Goal: Transaction & Acquisition: Purchase product/service

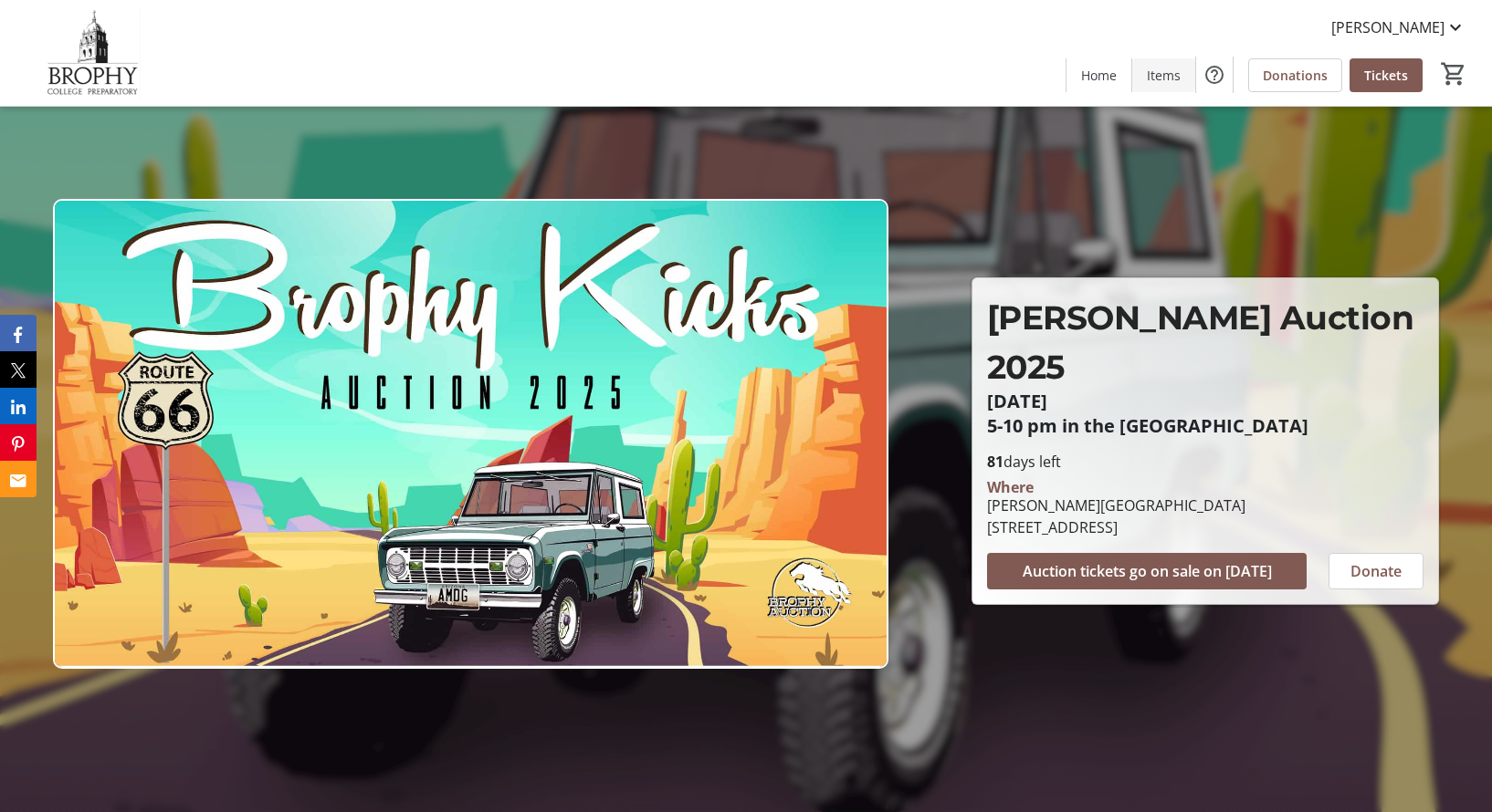
click at [1162, 79] on span "Items" at bounding box center [1163, 76] width 34 height 19
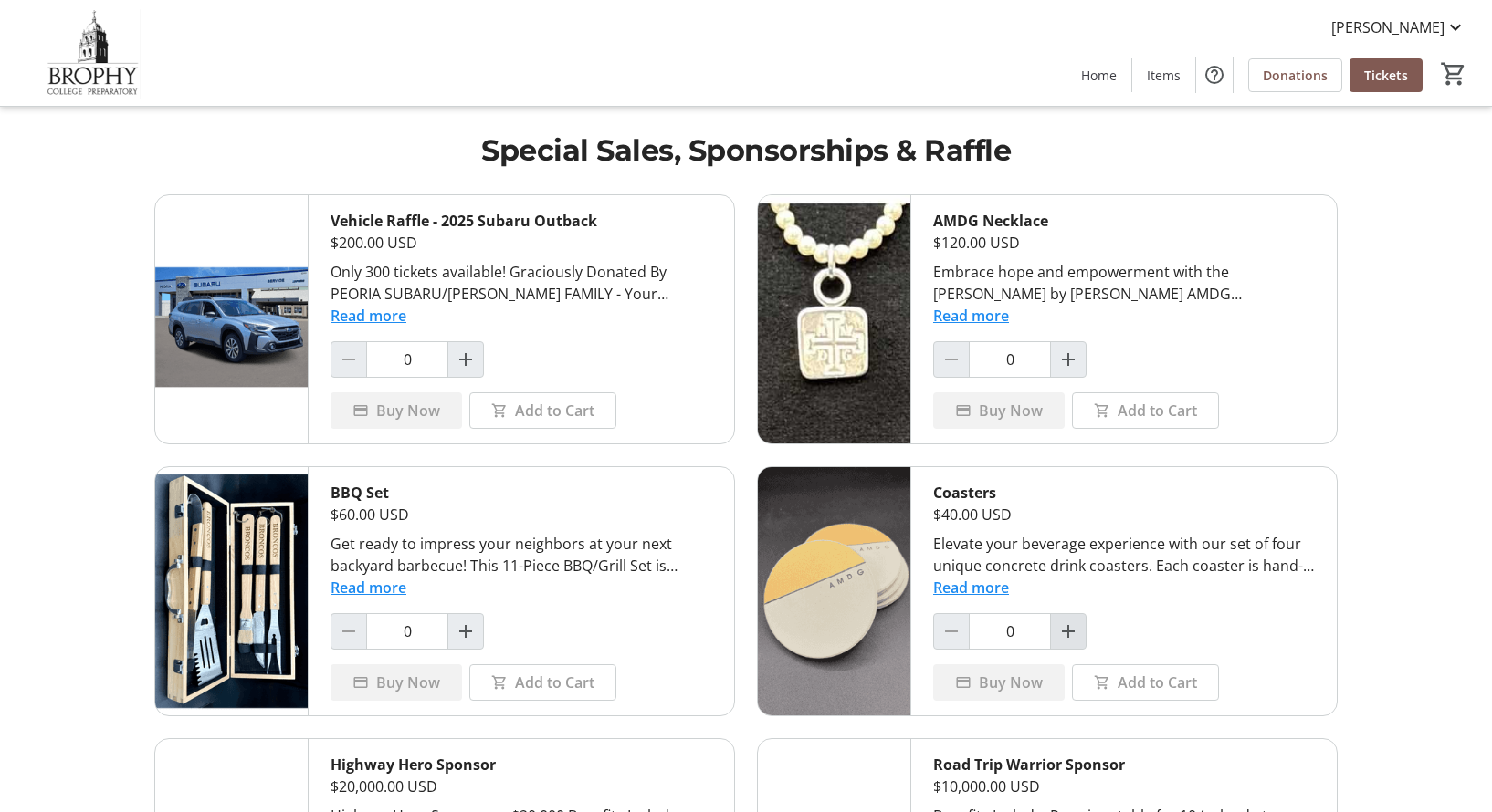
click at [1061, 626] on mat-icon "Increment by one" at bounding box center [1068, 631] width 22 height 22
type input "1"
click at [1419, 25] on span "[PERSON_NAME]" at bounding box center [1387, 27] width 113 height 22
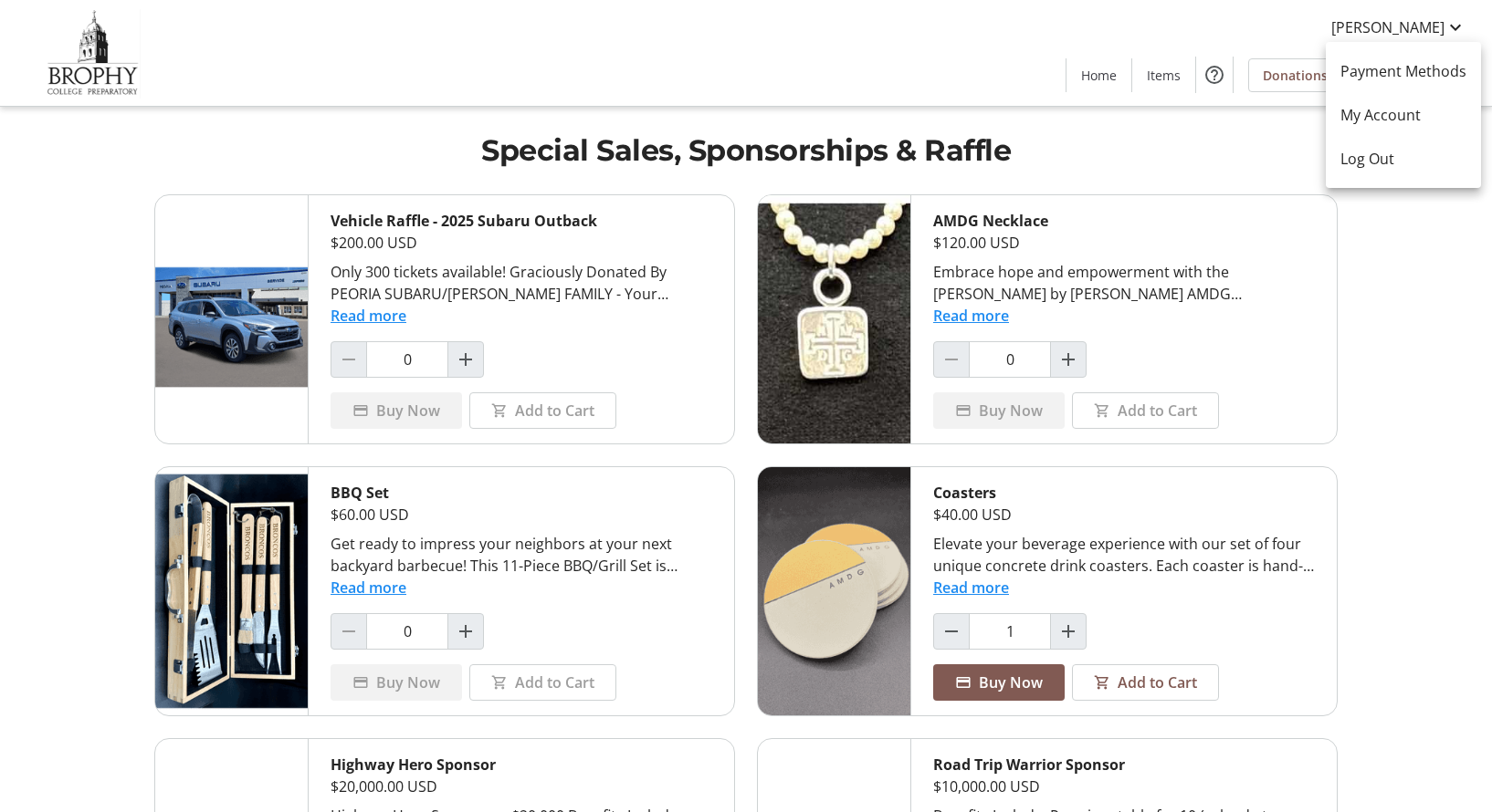
click at [1393, 414] on div at bounding box center [746, 406] width 1492 height 812
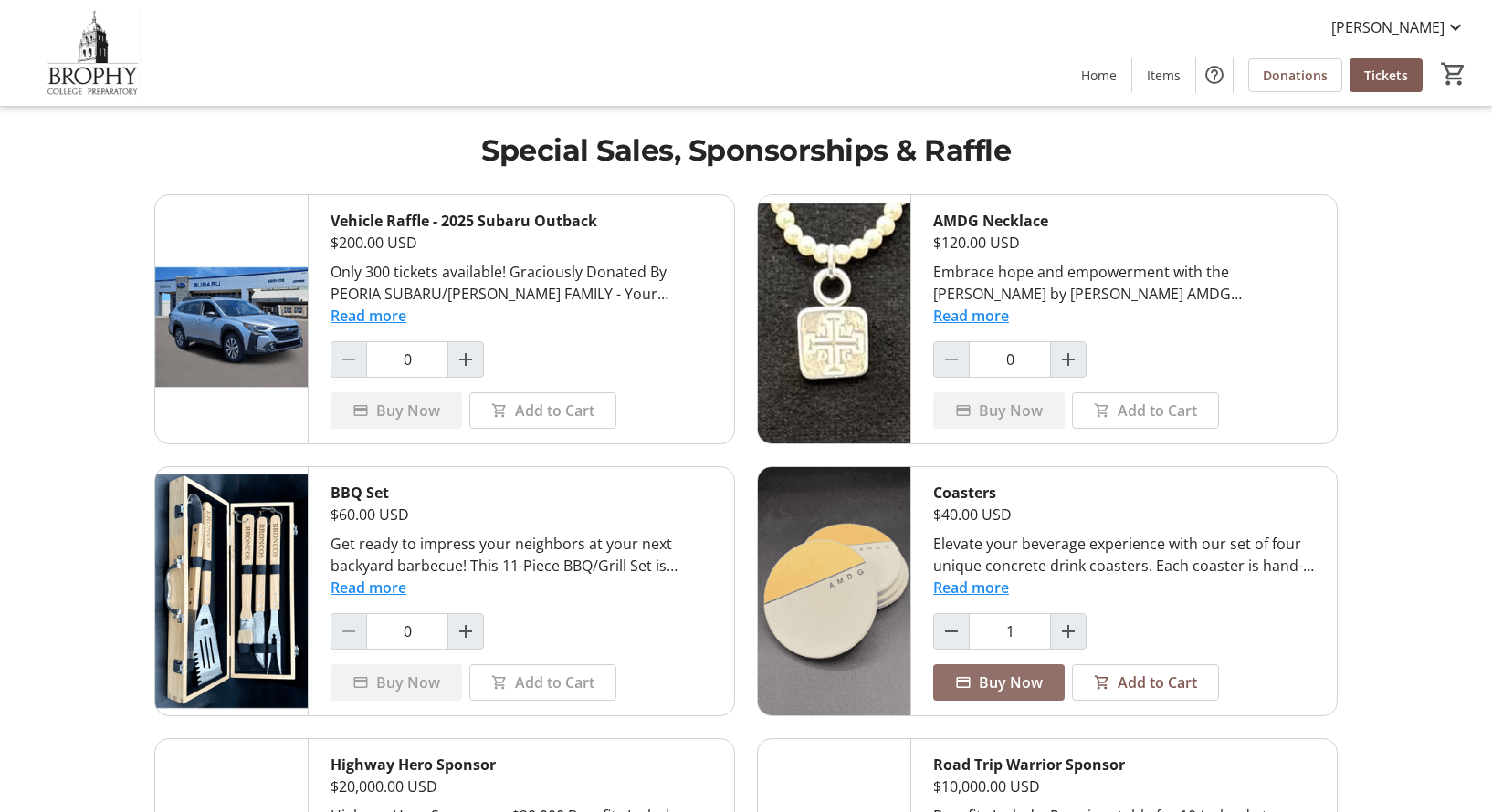
click at [968, 692] on span at bounding box center [1000, 682] width 132 height 44
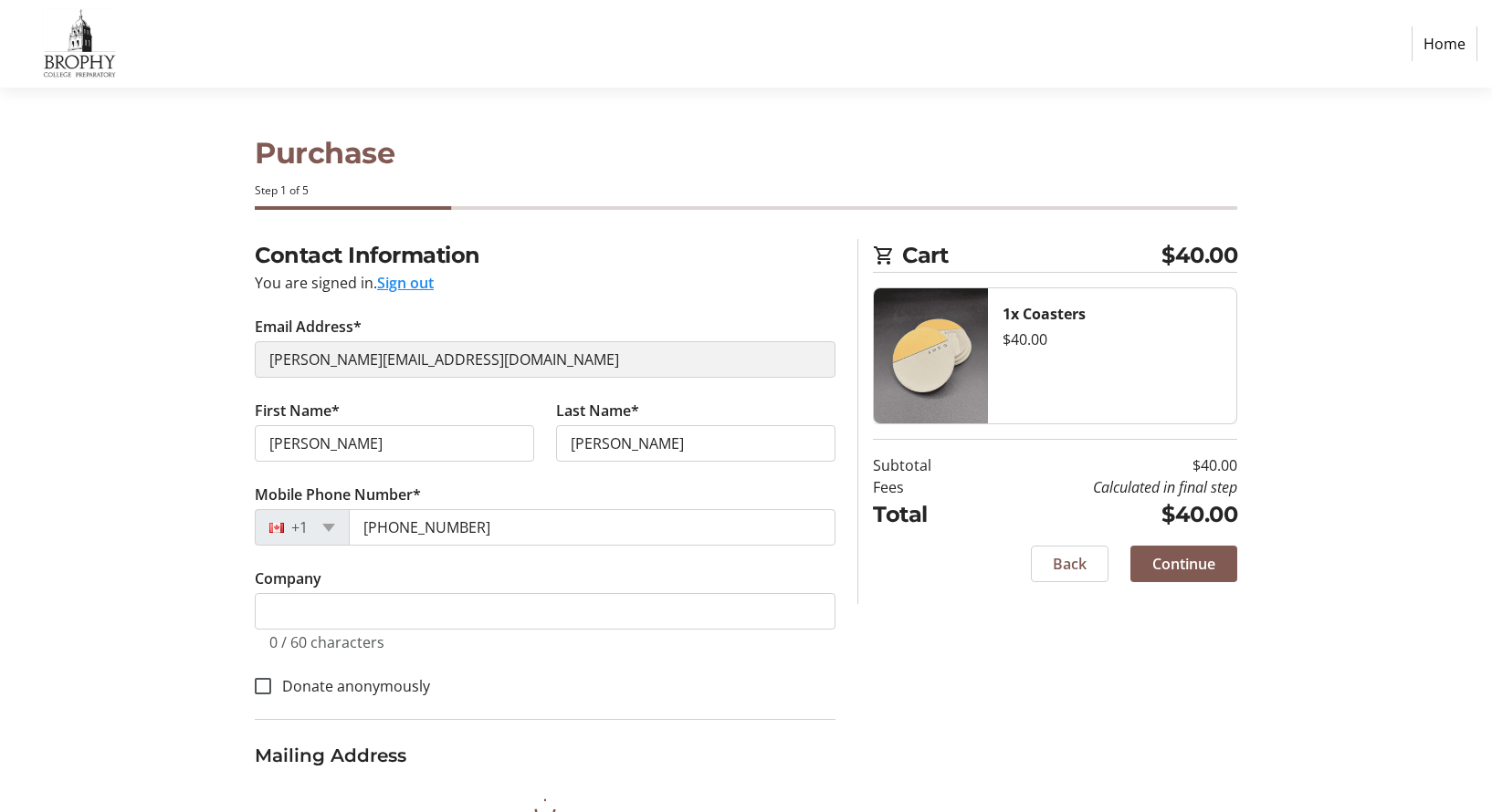
select select "US"
click at [1457, 39] on link "Home" at bounding box center [1444, 44] width 66 height 35
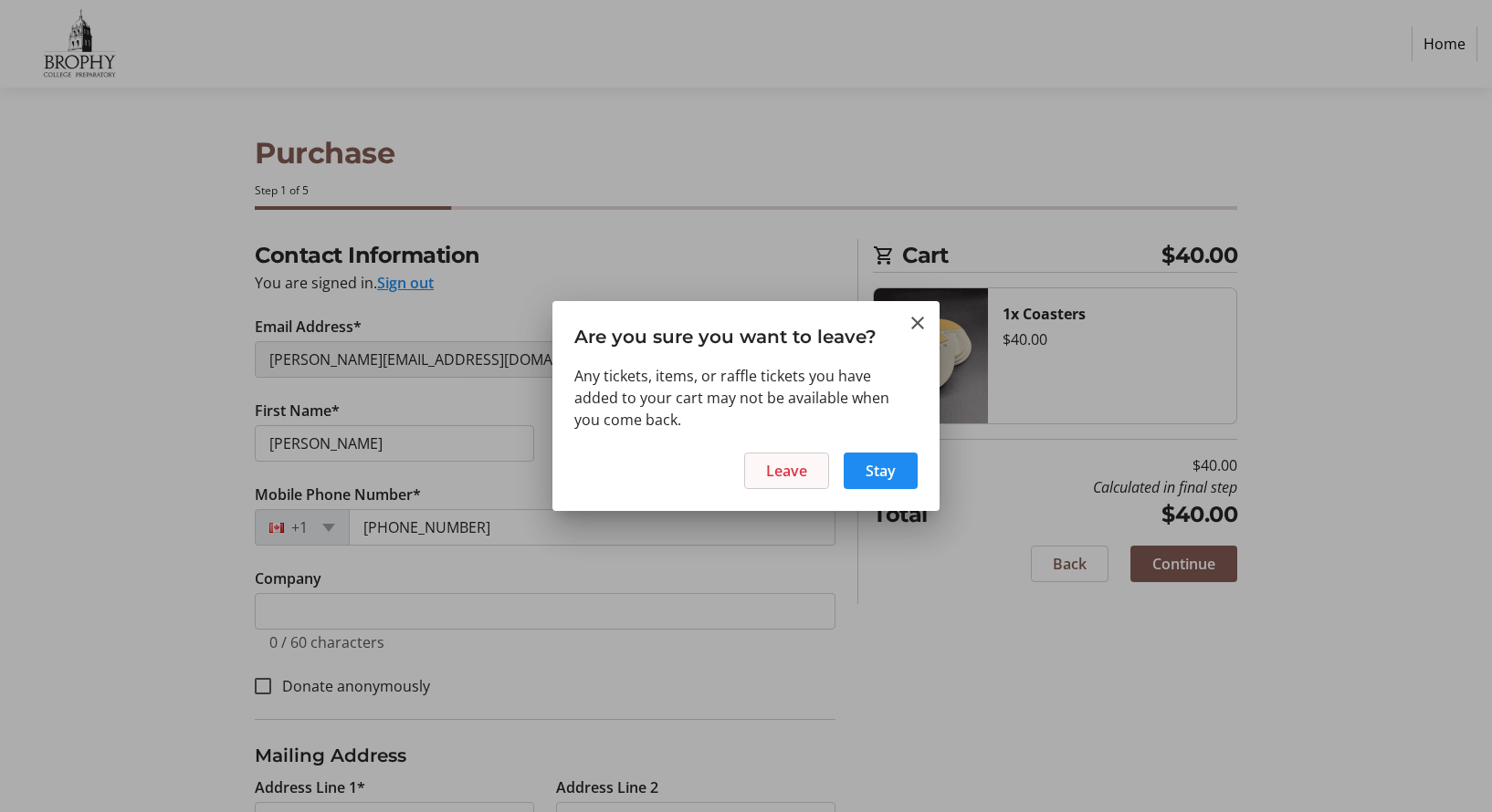
click at [768, 486] on span at bounding box center [787, 470] width 83 height 44
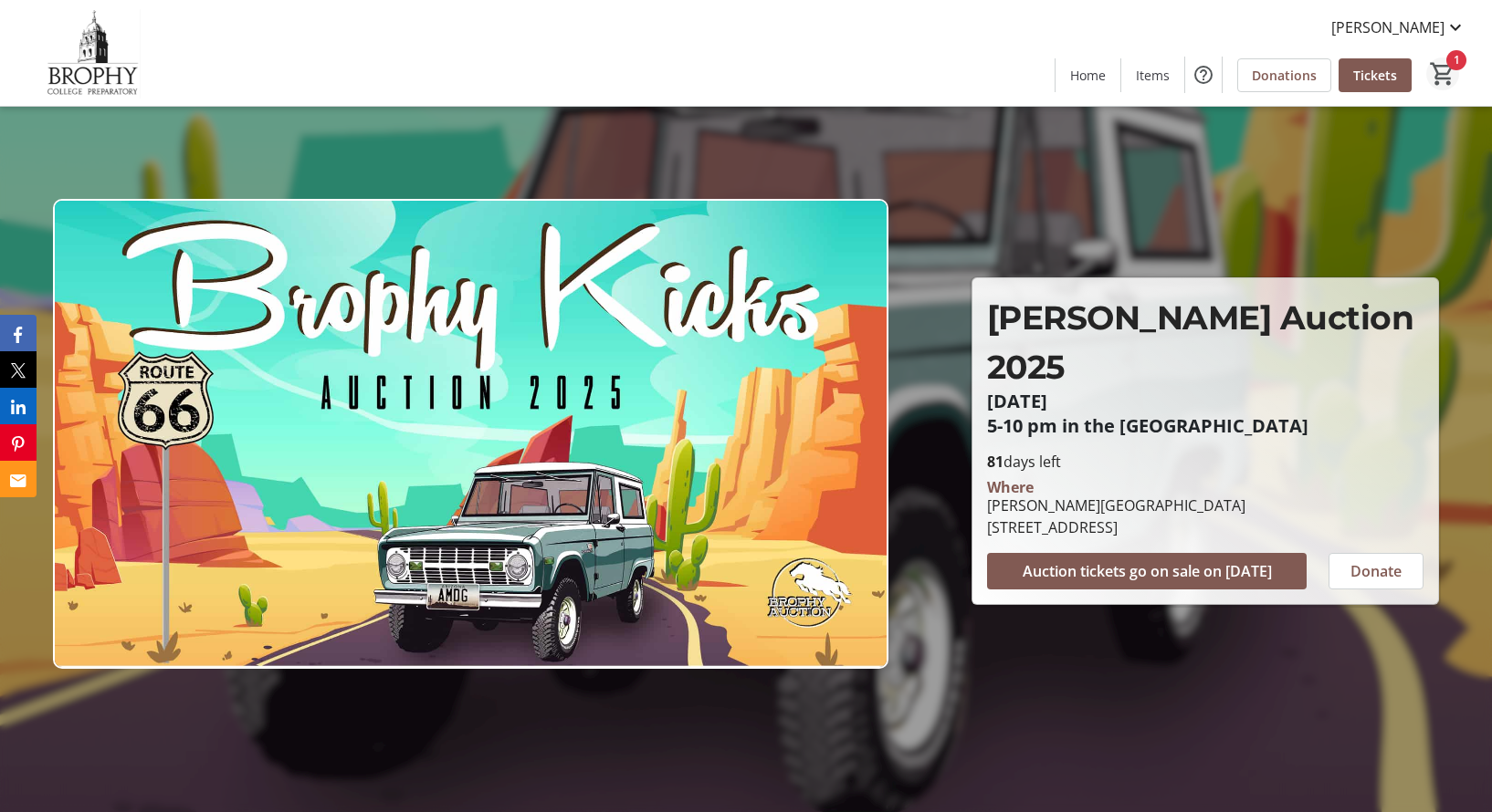
click at [1453, 71] on mat-icon "1" at bounding box center [1443, 74] width 27 height 27
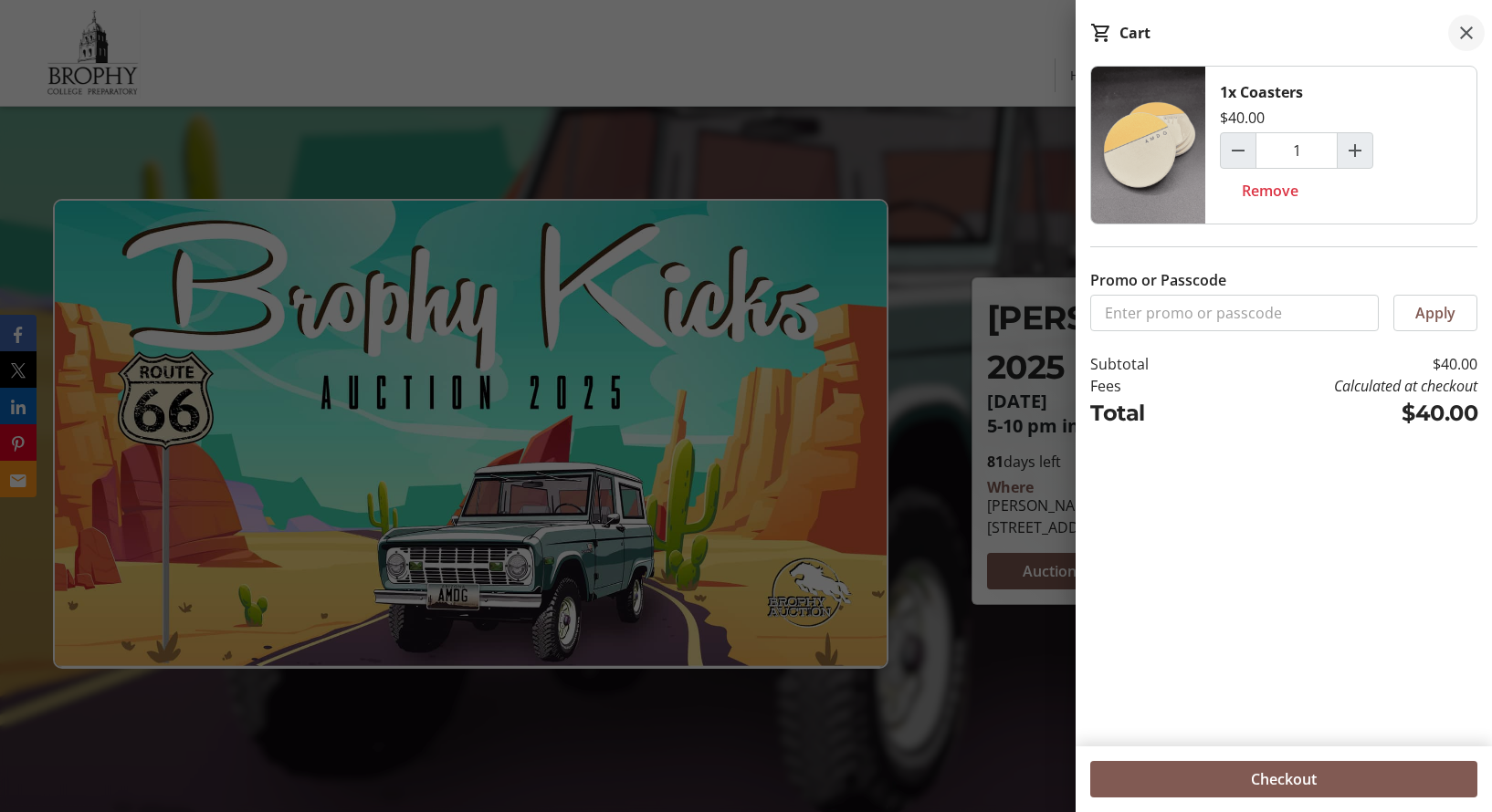
click at [1458, 33] on mat-icon at bounding box center [1466, 33] width 22 height 22
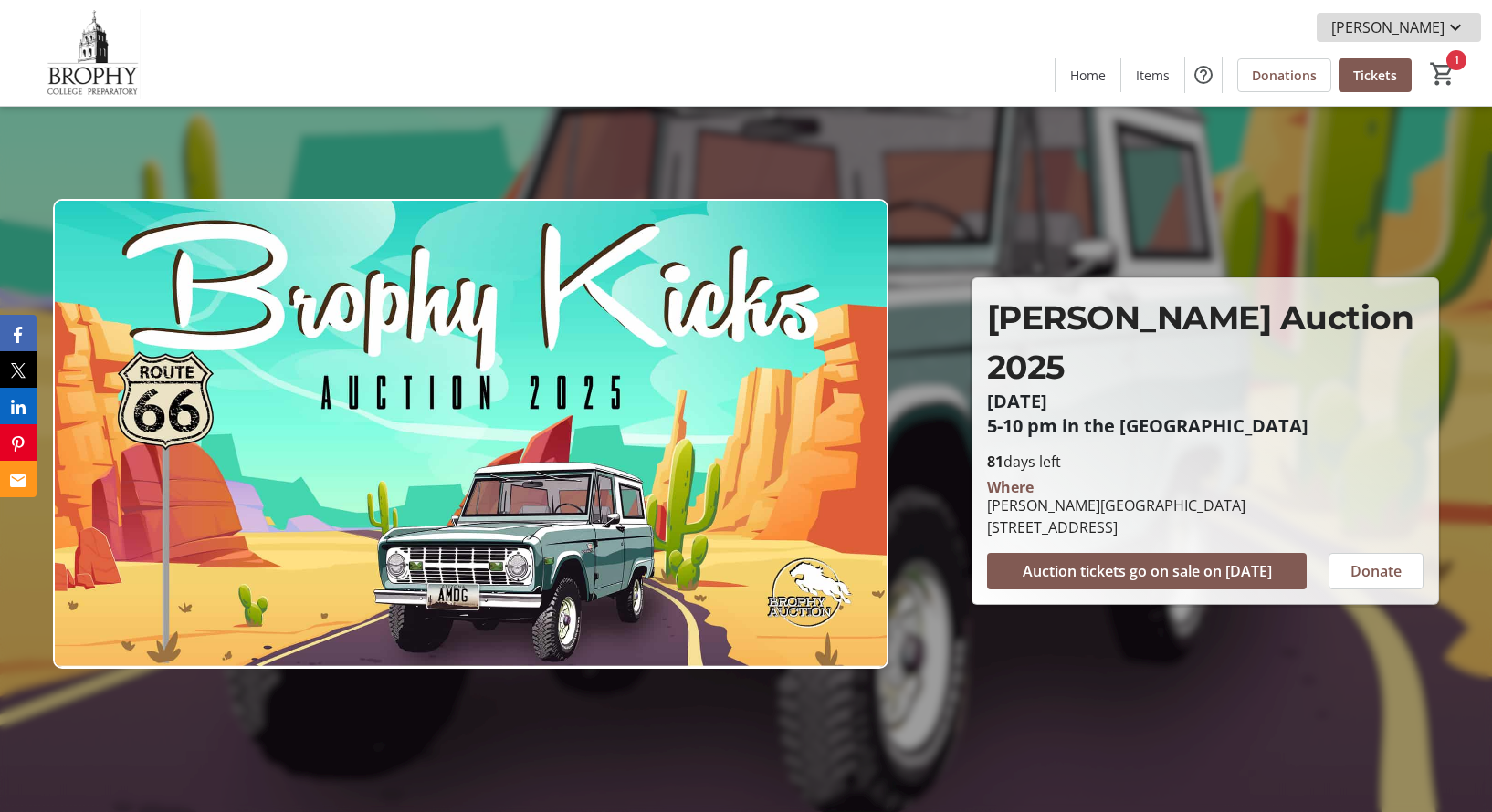
click at [1448, 31] on mat-icon at bounding box center [1455, 27] width 22 height 22
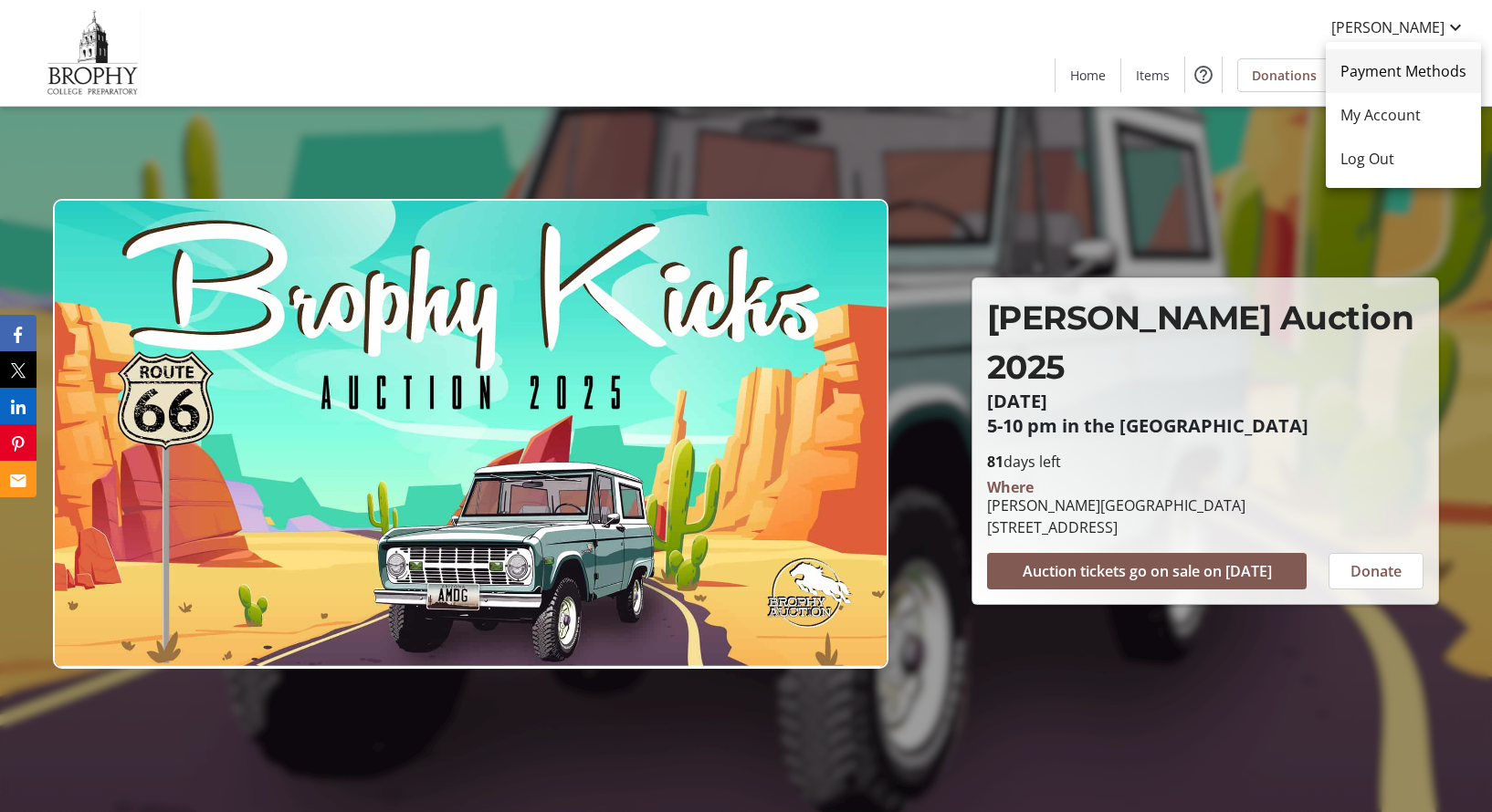
click at [1429, 78] on span "Payment Methods" at bounding box center [1404, 71] width 126 height 22
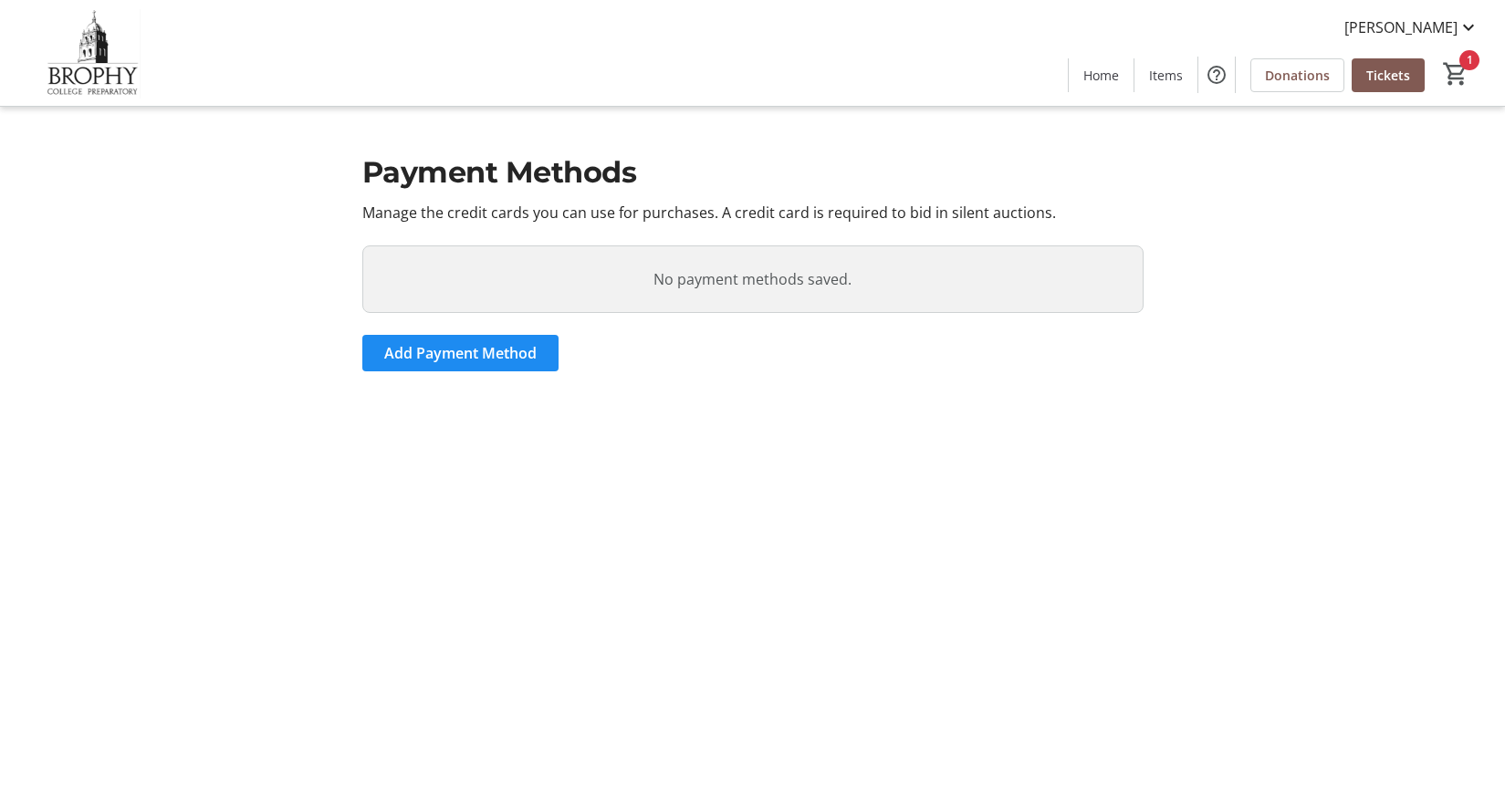
click at [1238, 229] on div "Payment Methods Manage the credit cards you can use for purchases. A credit car…" at bounding box center [752, 261] width 1205 height 308
click at [1408, 27] on span "[PERSON_NAME]" at bounding box center [1400, 27] width 113 height 22
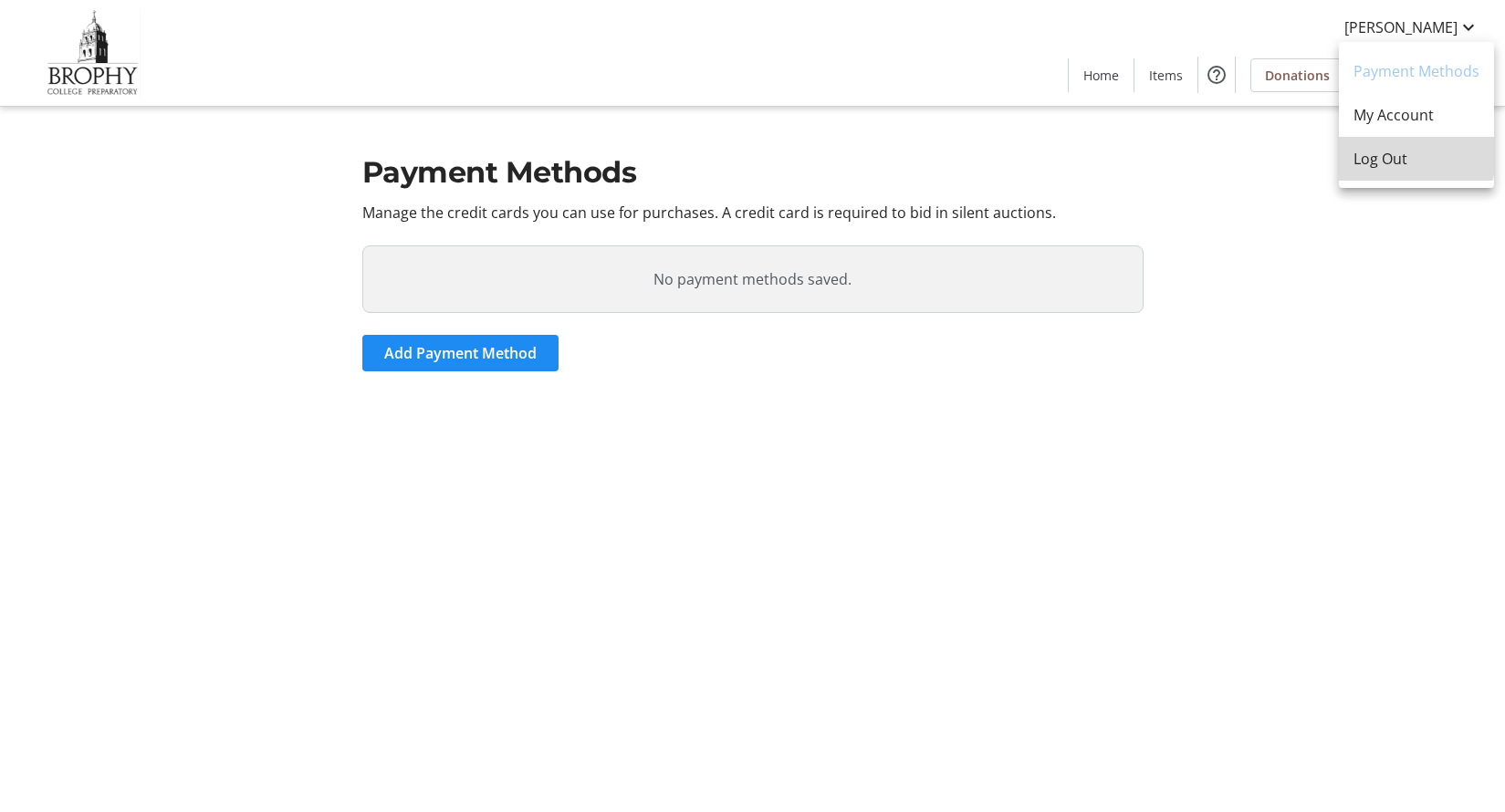
click at [1390, 148] on span "Log Out" at bounding box center [1417, 159] width 126 height 22
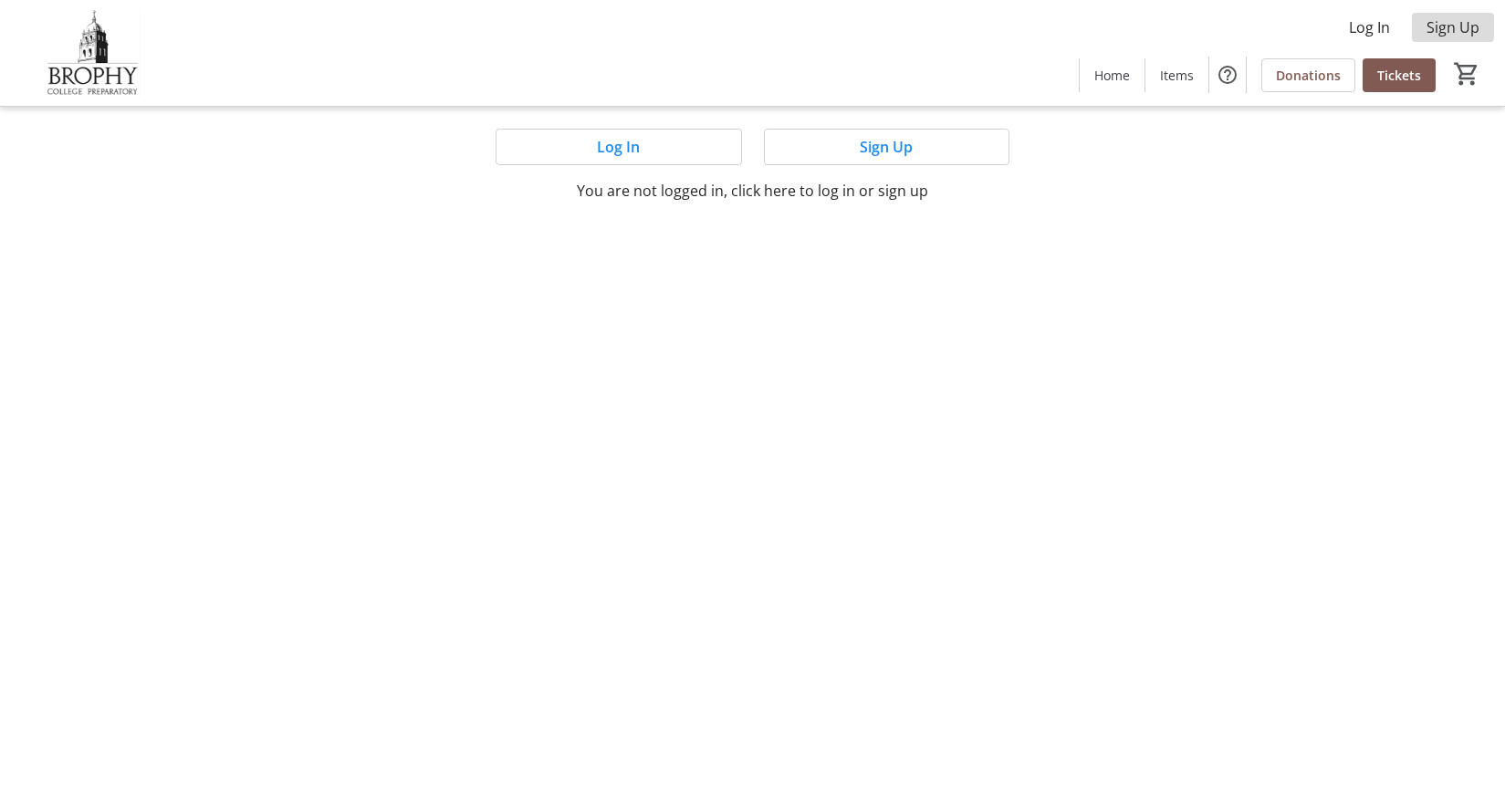
click at [1415, 25] on span at bounding box center [1453, 27] width 82 height 44
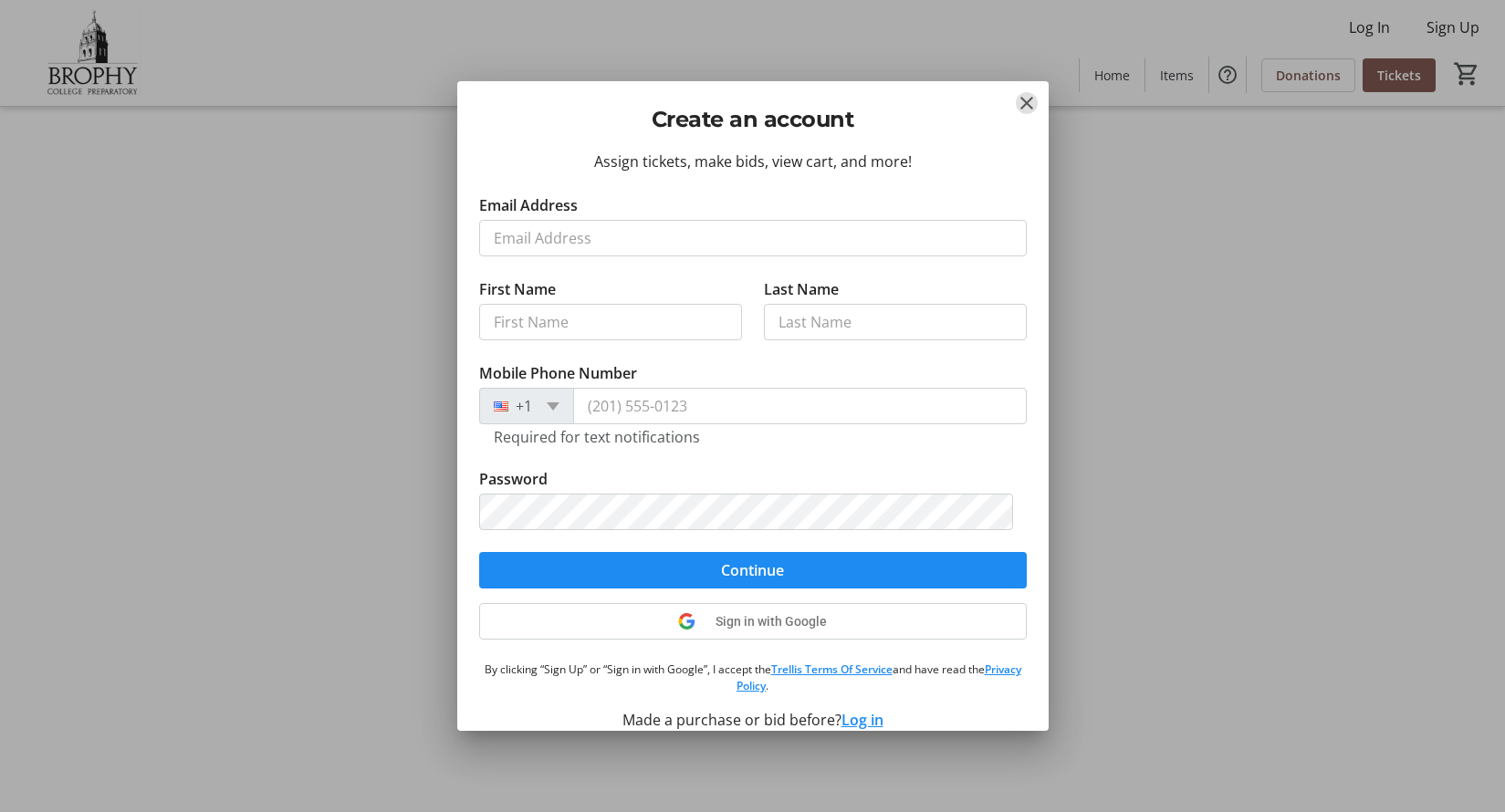
click at [788, 621] on span "Sign in with Google" at bounding box center [770, 621] width 111 height 15
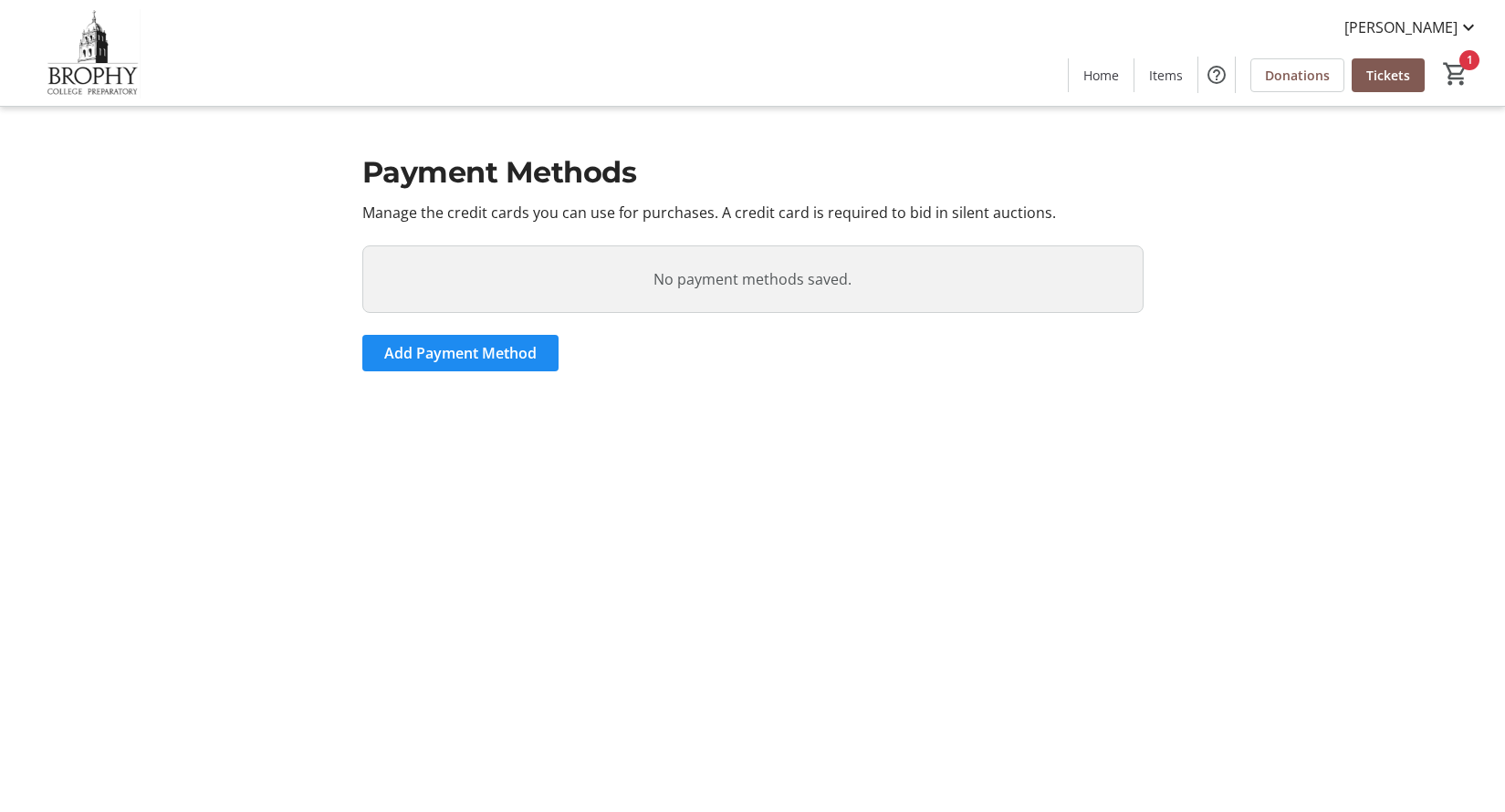
click at [1161, 269] on div "Payment Methods Manage the credit cards you can use for purchases. A credit car…" at bounding box center [752, 261] width 1205 height 308
click at [1223, 313] on div "Payment Methods Manage the credit cards you can use for purchases. A credit car…" at bounding box center [752, 261] width 1205 height 308
click at [1099, 78] on span "Home" at bounding box center [1101, 76] width 36 height 19
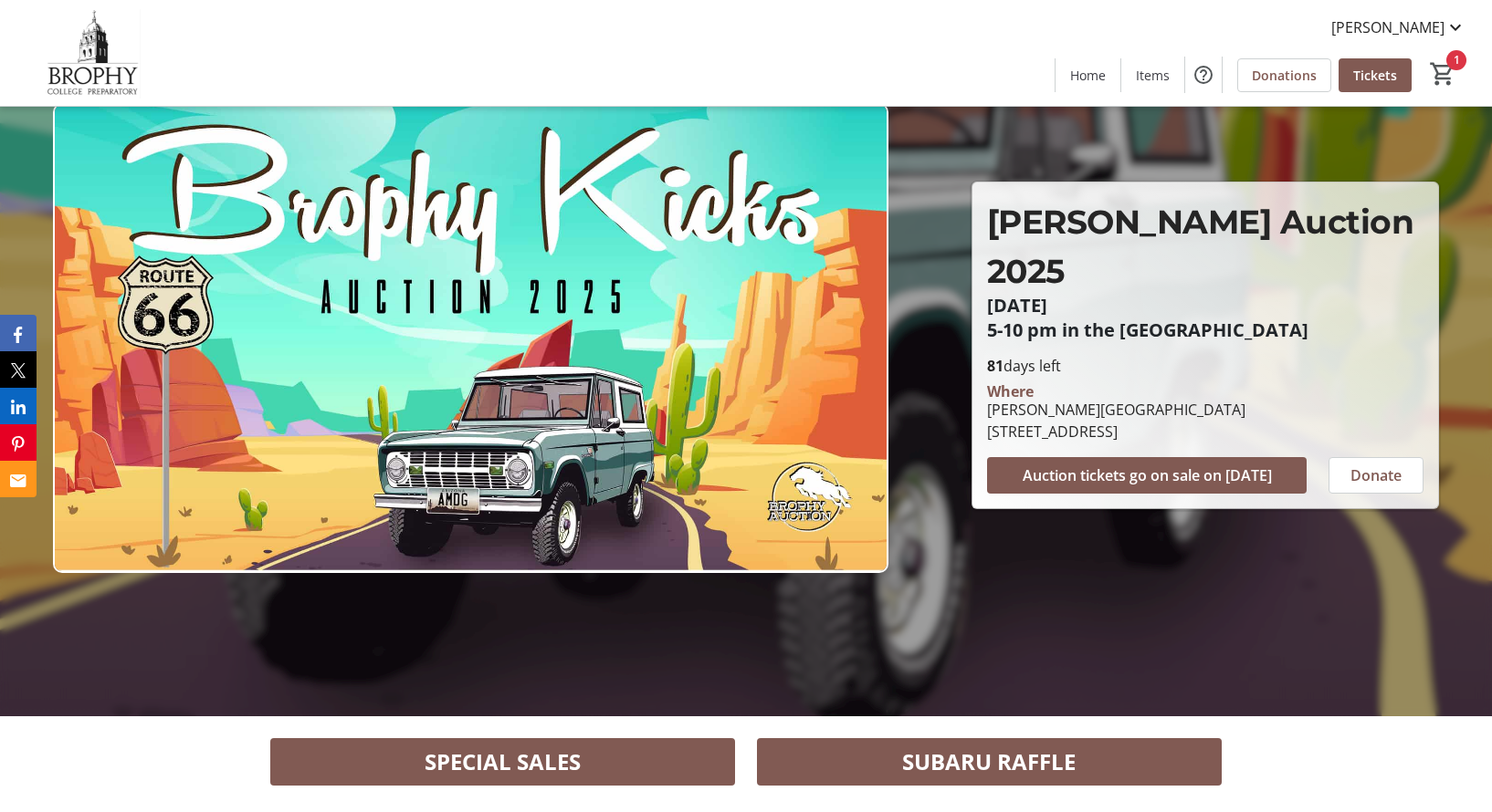
scroll to position [107, 0]
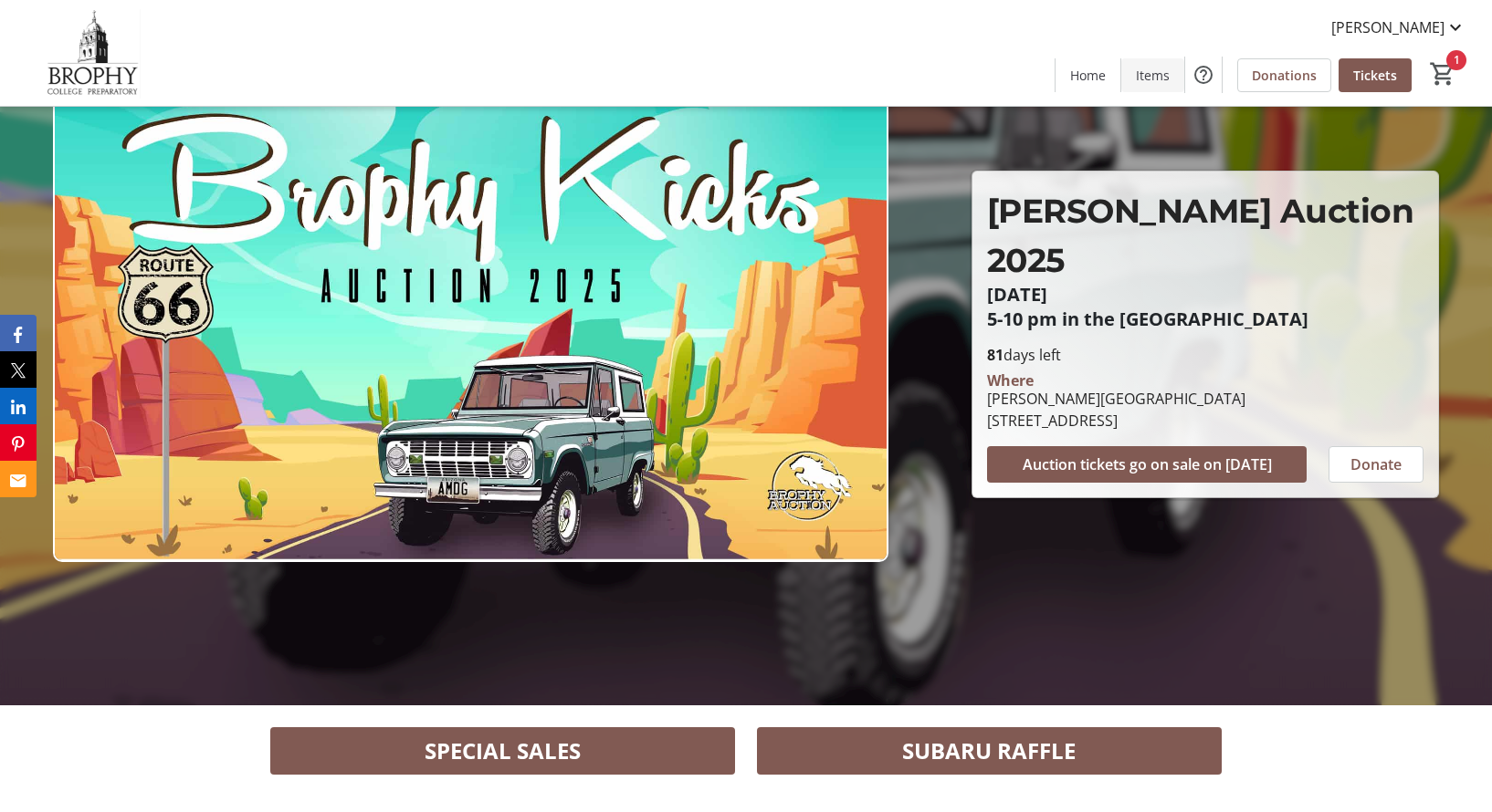
click at [1139, 70] on span "Items" at bounding box center [1153, 76] width 34 height 19
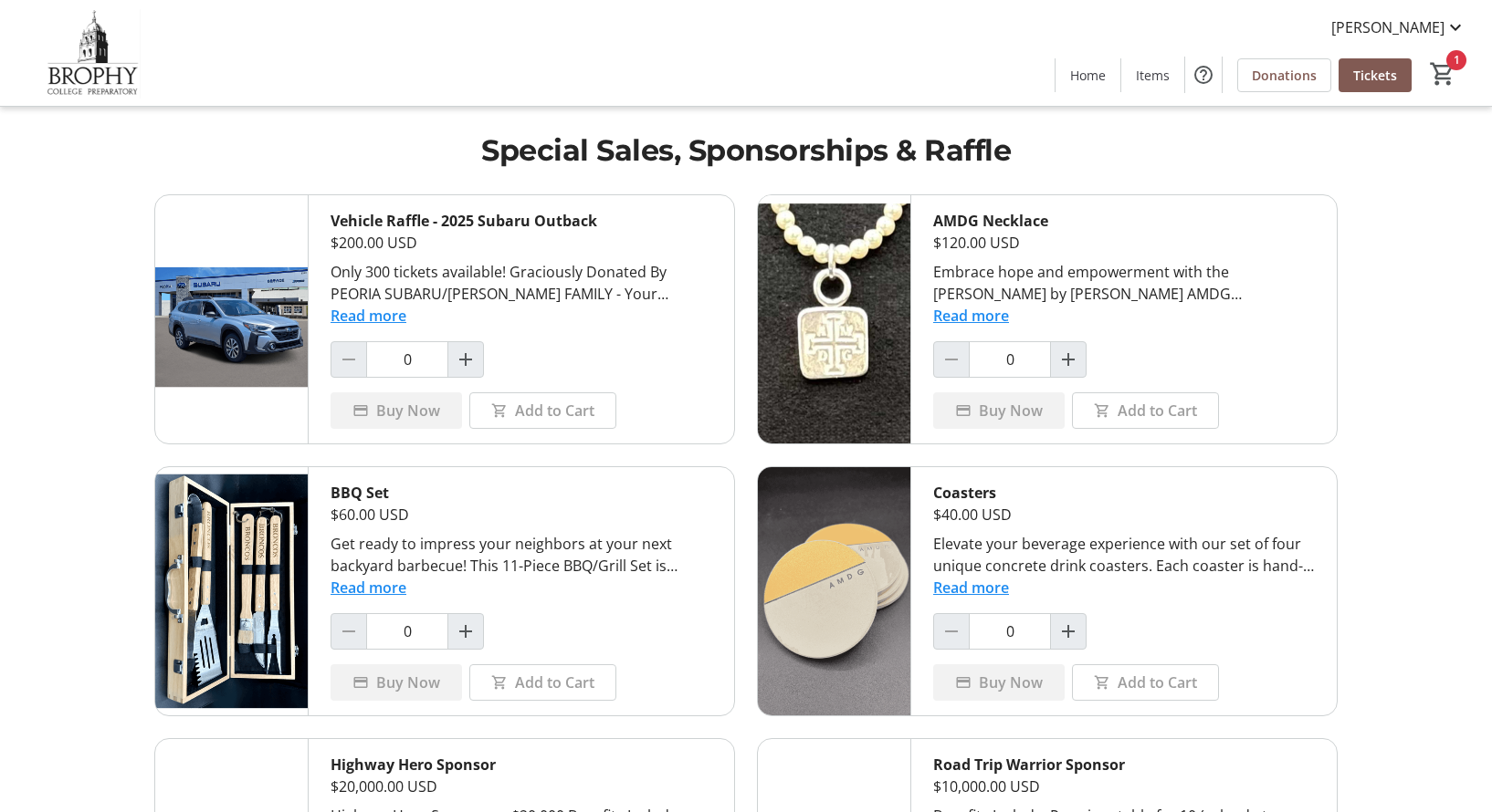
click at [1088, 346] on div "AMDG Necklace $120.00 USD Embrace hope and empowerment with the [PERSON_NAME] b…" at bounding box center [1124, 320] width 426 height 248
click at [1059, 371] on span "Increment by one" at bounding box center [1068, 359] width 35 height 35
type input "1"
click at [1026, 422] on span at bounding box center [1000, 410] width 132 height 44
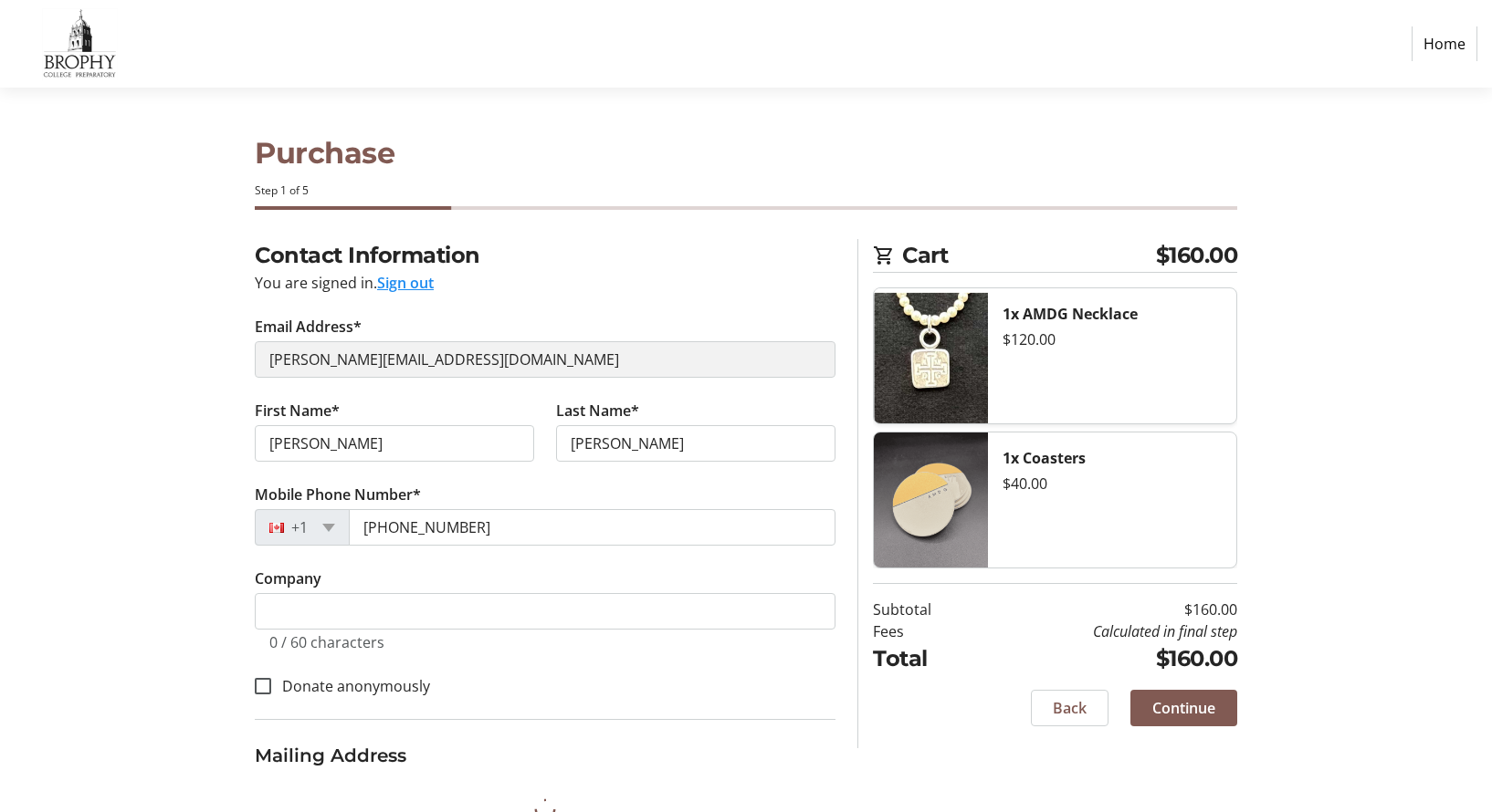
select select "US"
click at [1431, 55] on link "Home" at bounding box center [1444, 44] width 66 height 35
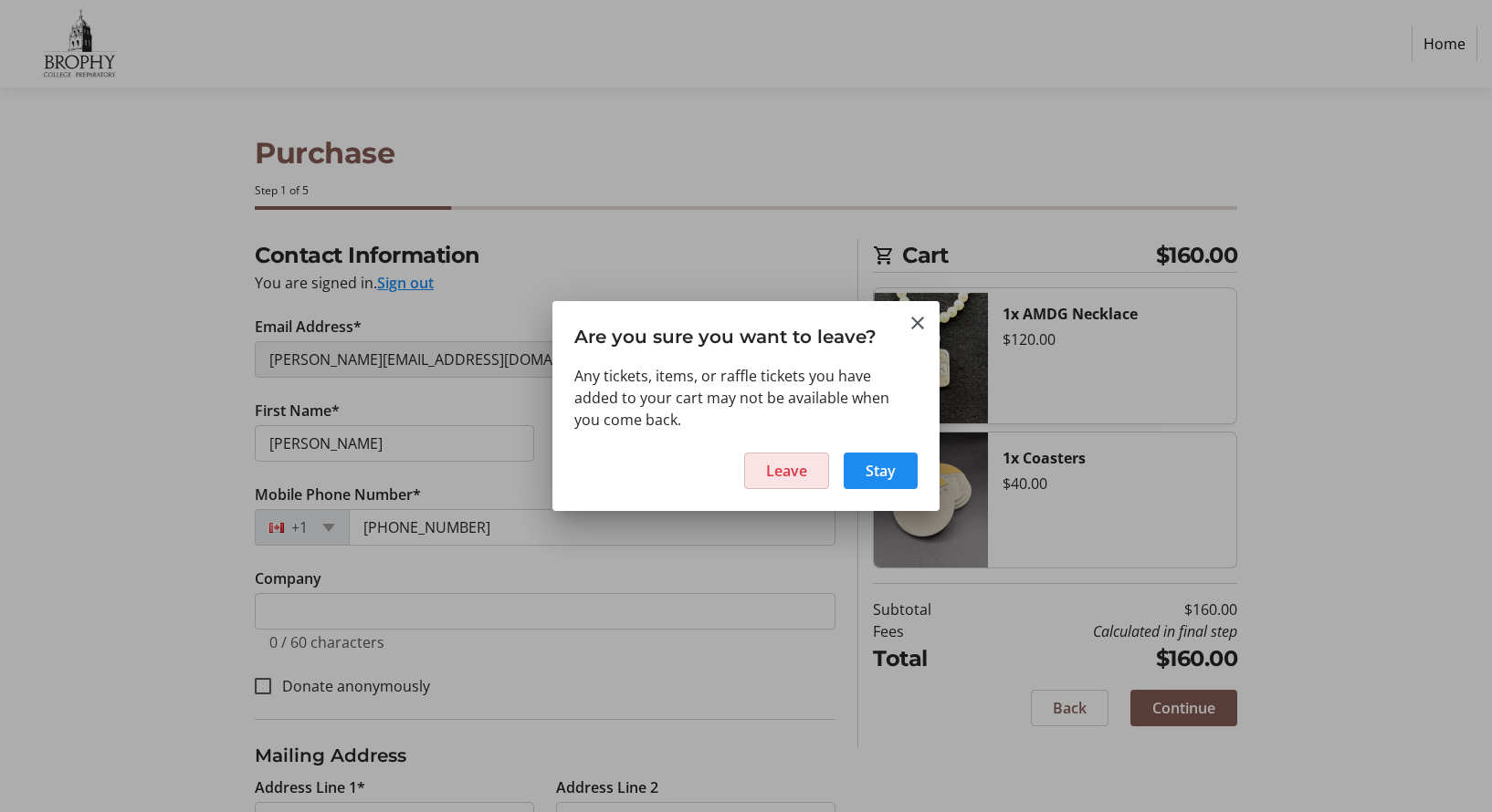
click at [781, 463] on span "Leave" at bounding box center [786, 471] width 41 height 22
